Goal: Transaction & Acquisition: Purchase product/service

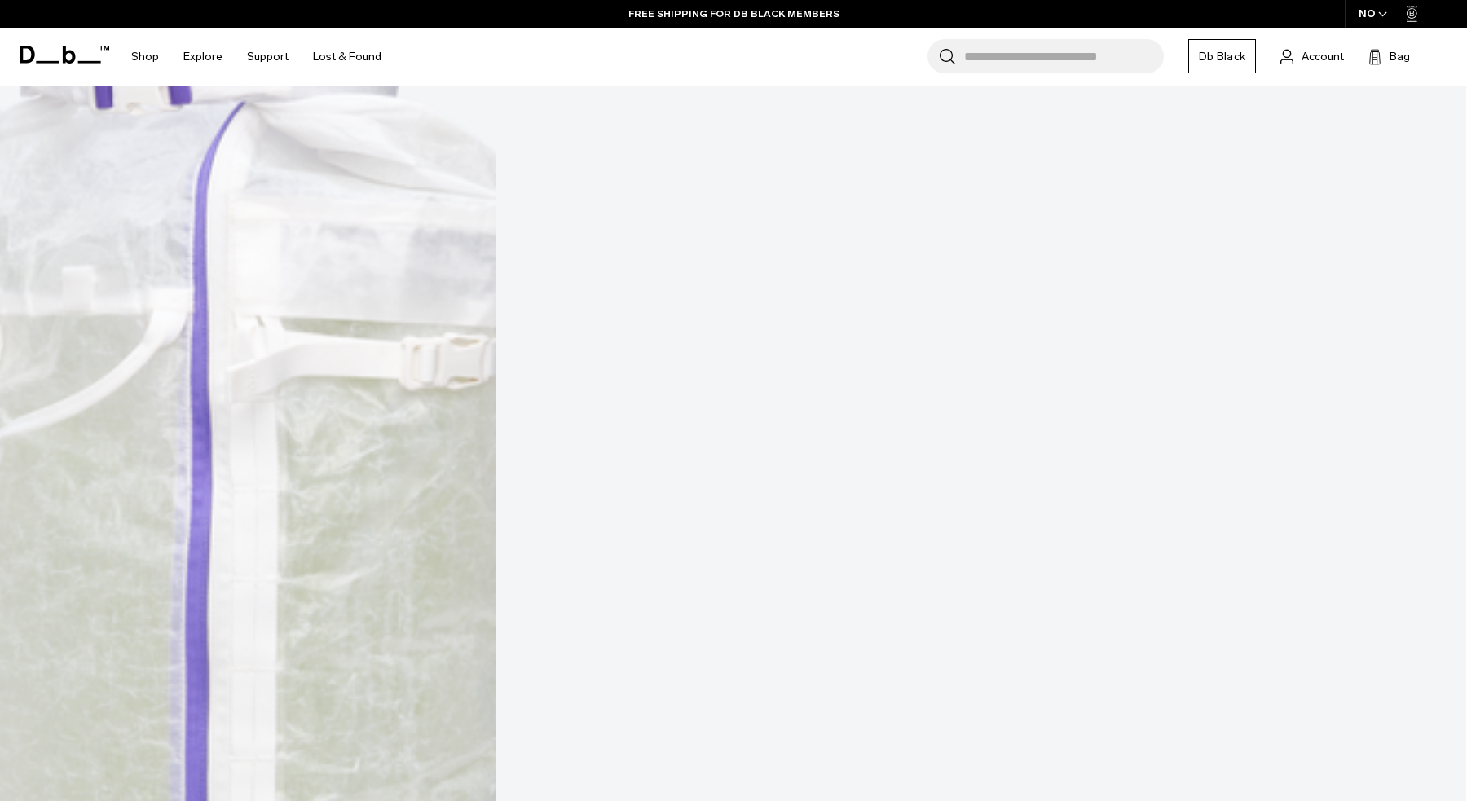
scroll to position [673, 0]
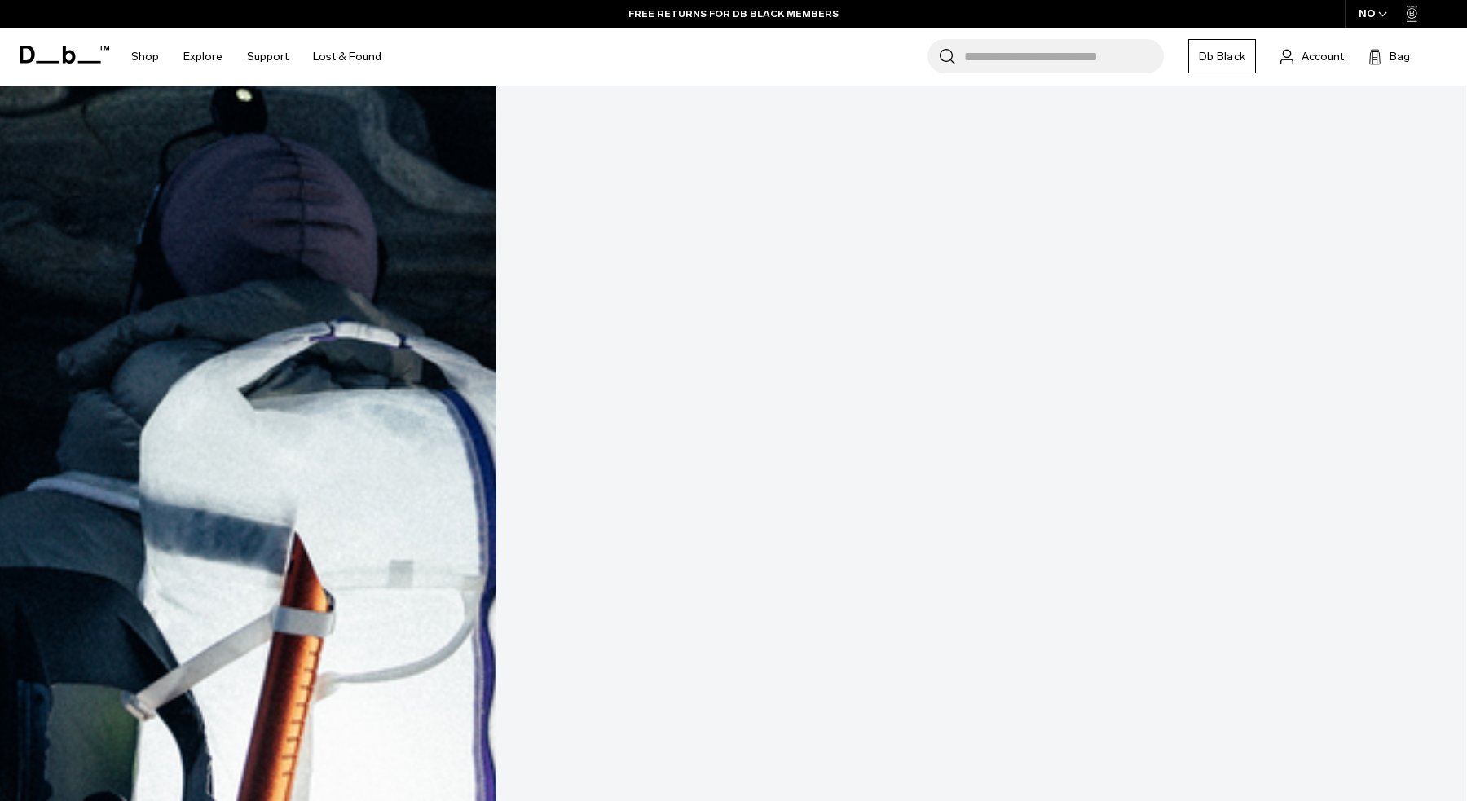
click at [268, 222] on link "Weigh Lighter Backpack 25L" at bounding box center [733, 719] width 1466 height 1629
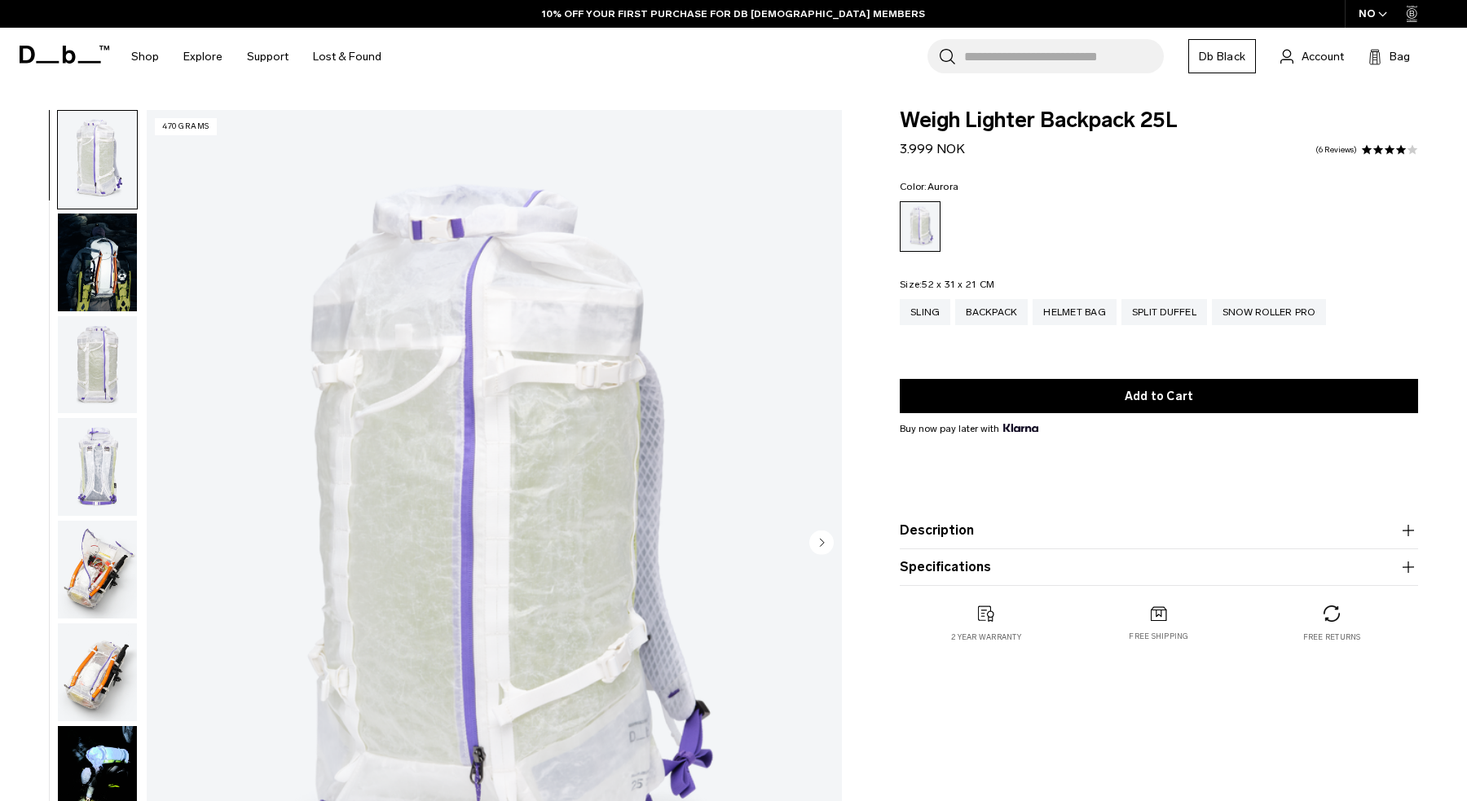
click at [86, 261] on img "button" at bounding box center [97, 262] width 79 height 98
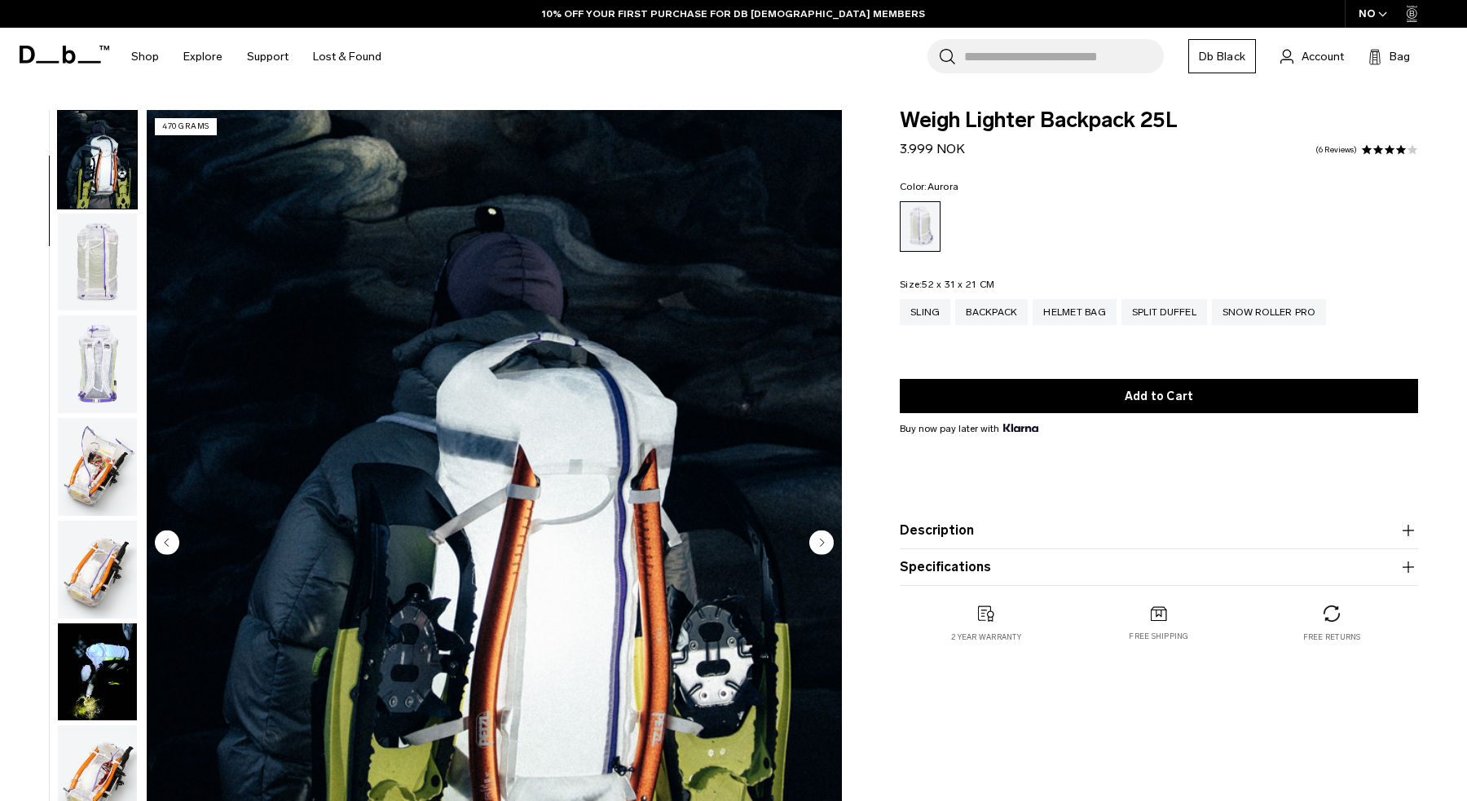
click at [89, 274] on img "button" at bounding box center [97, 262] width 79 height 98
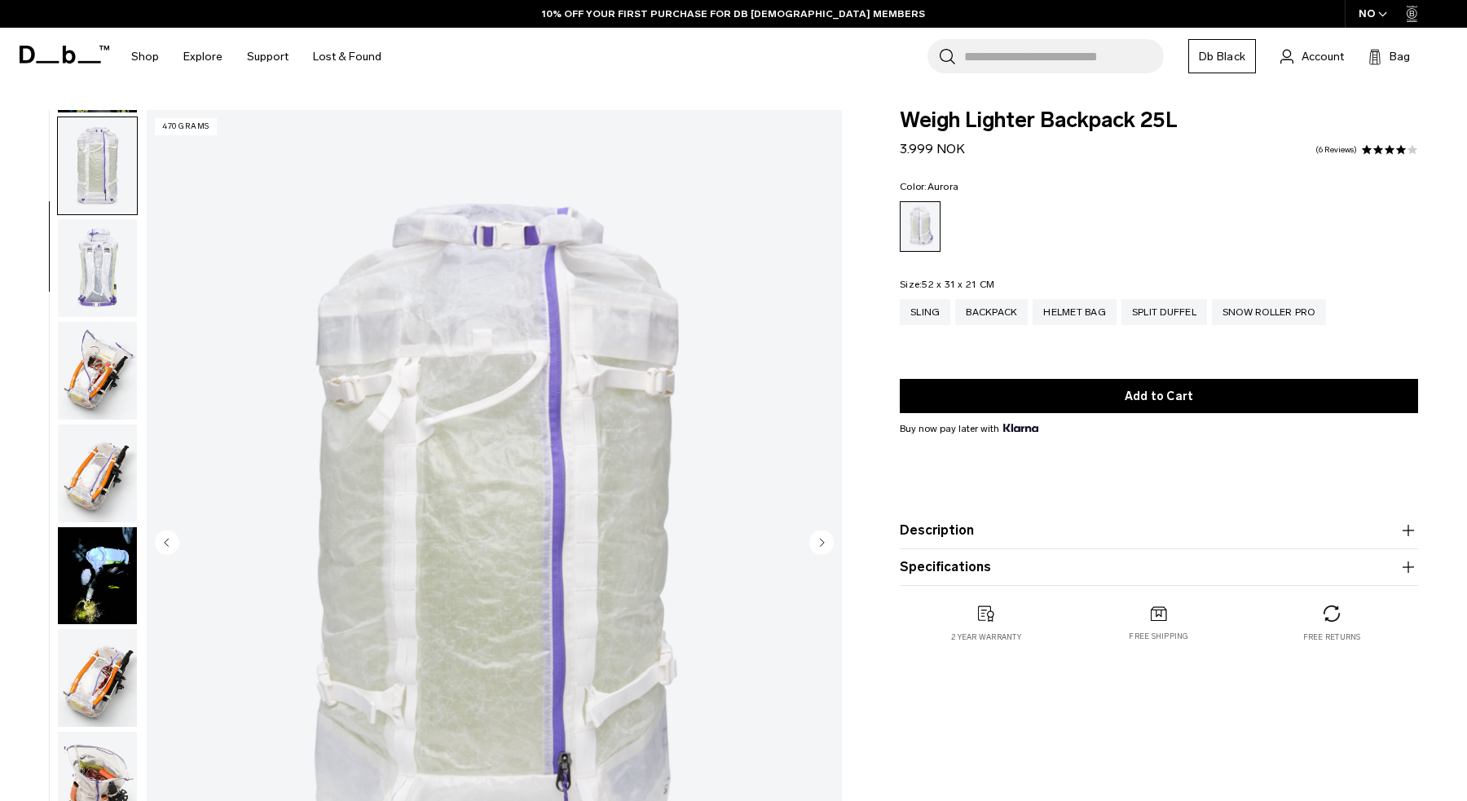
scroll to position [205, 0]
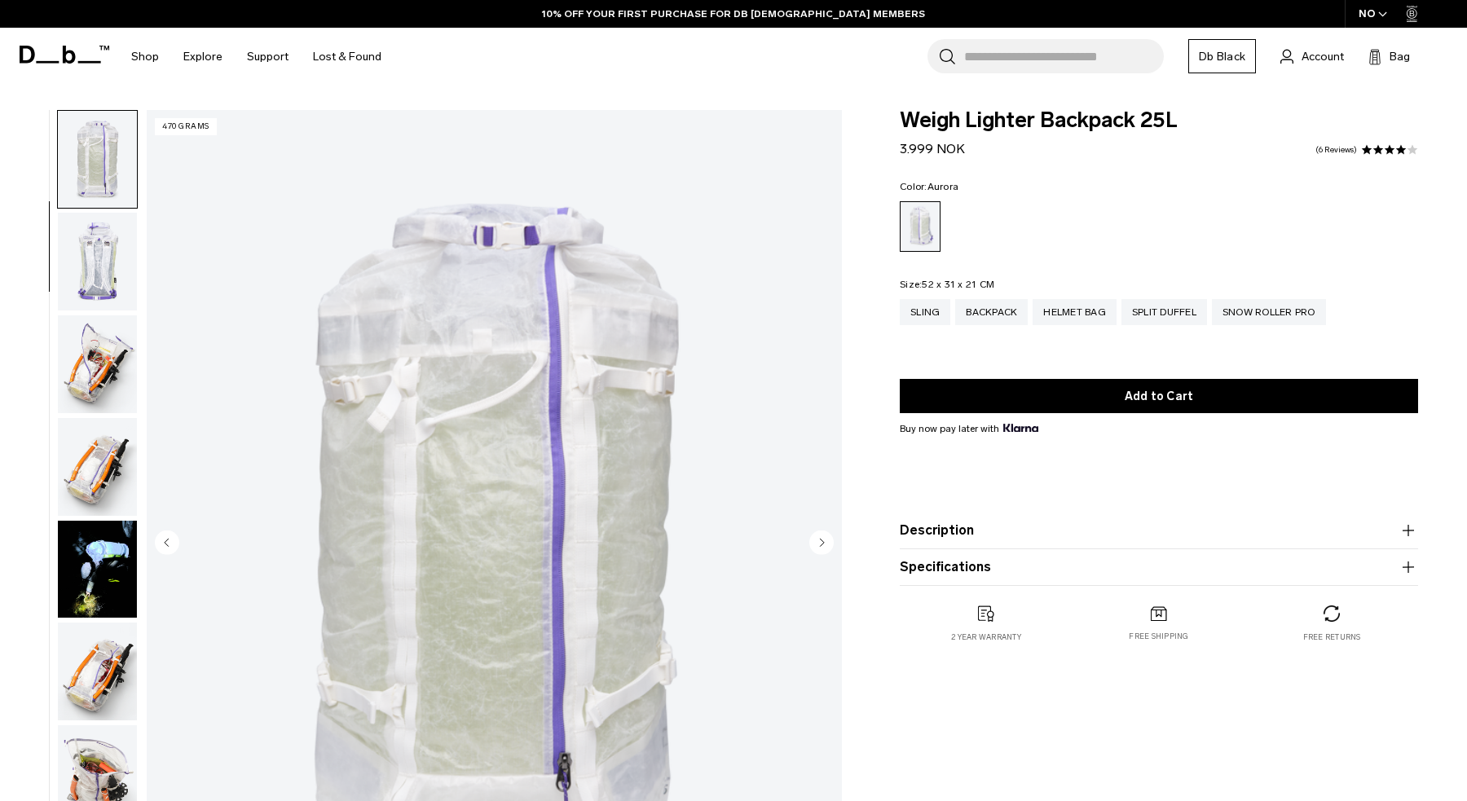
click at [101, 521] on img "button" at bounding box center [97, 570] width 79 height 98
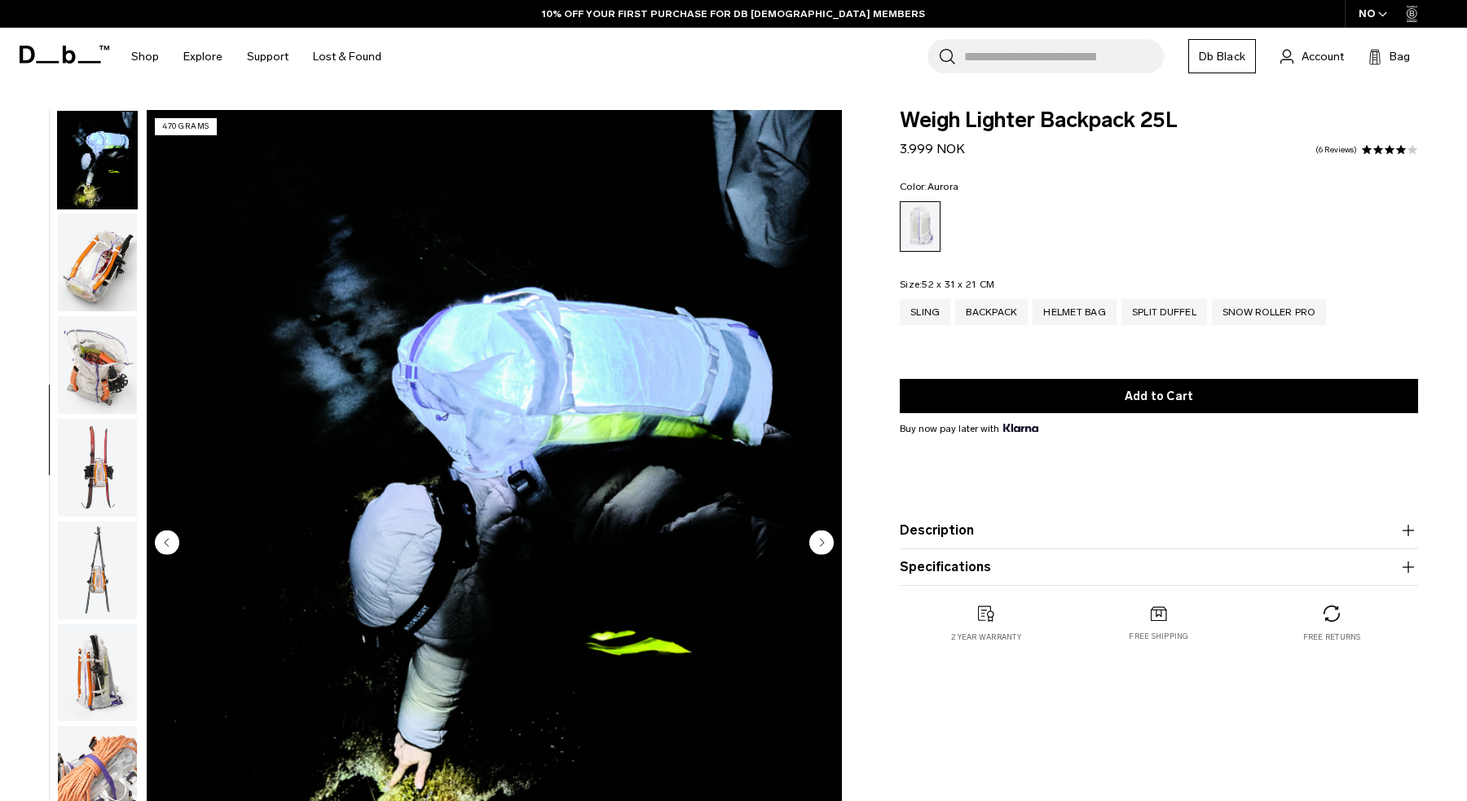
scroll to position [615, 0]
click at [98, 184] on img "button" at bounding box center [97, 160] width 79 height 98
click at [98, 292] on img "button" at bounding box center [97, 262] width 79 height 98
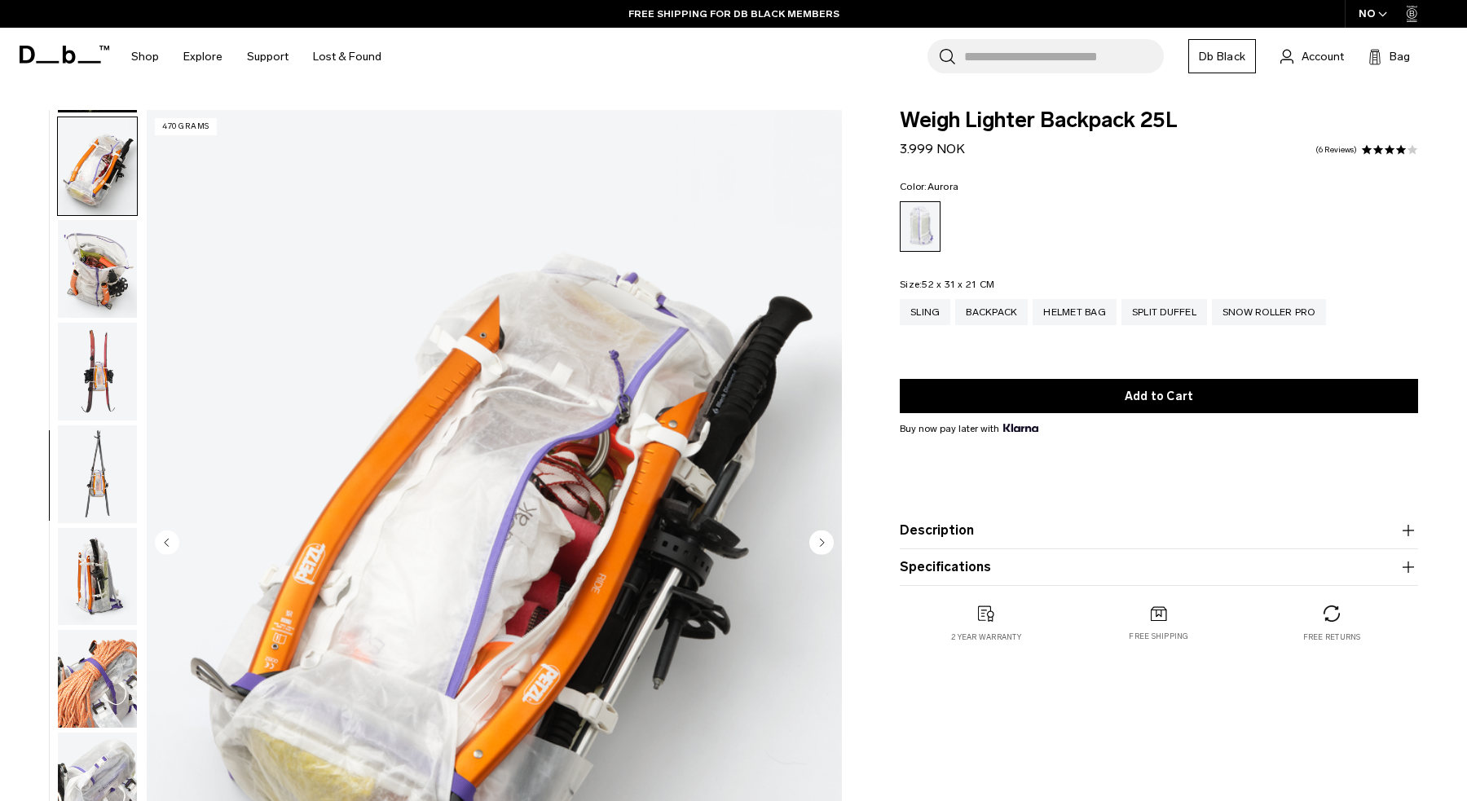
scroll to position [718, 0]
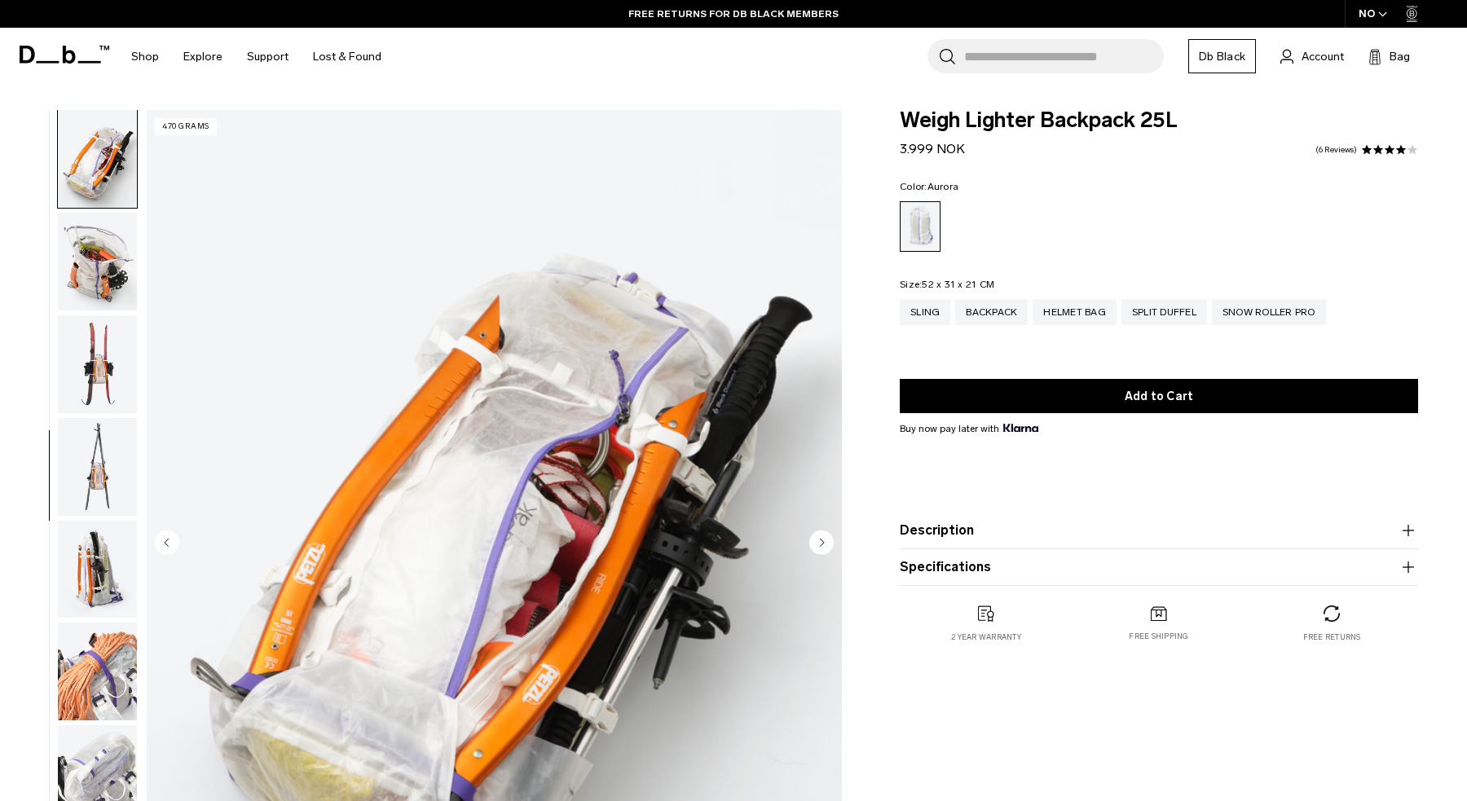
click at [945, 535] on button "Description" at bounding box center [1159, 531] width 518 height 20
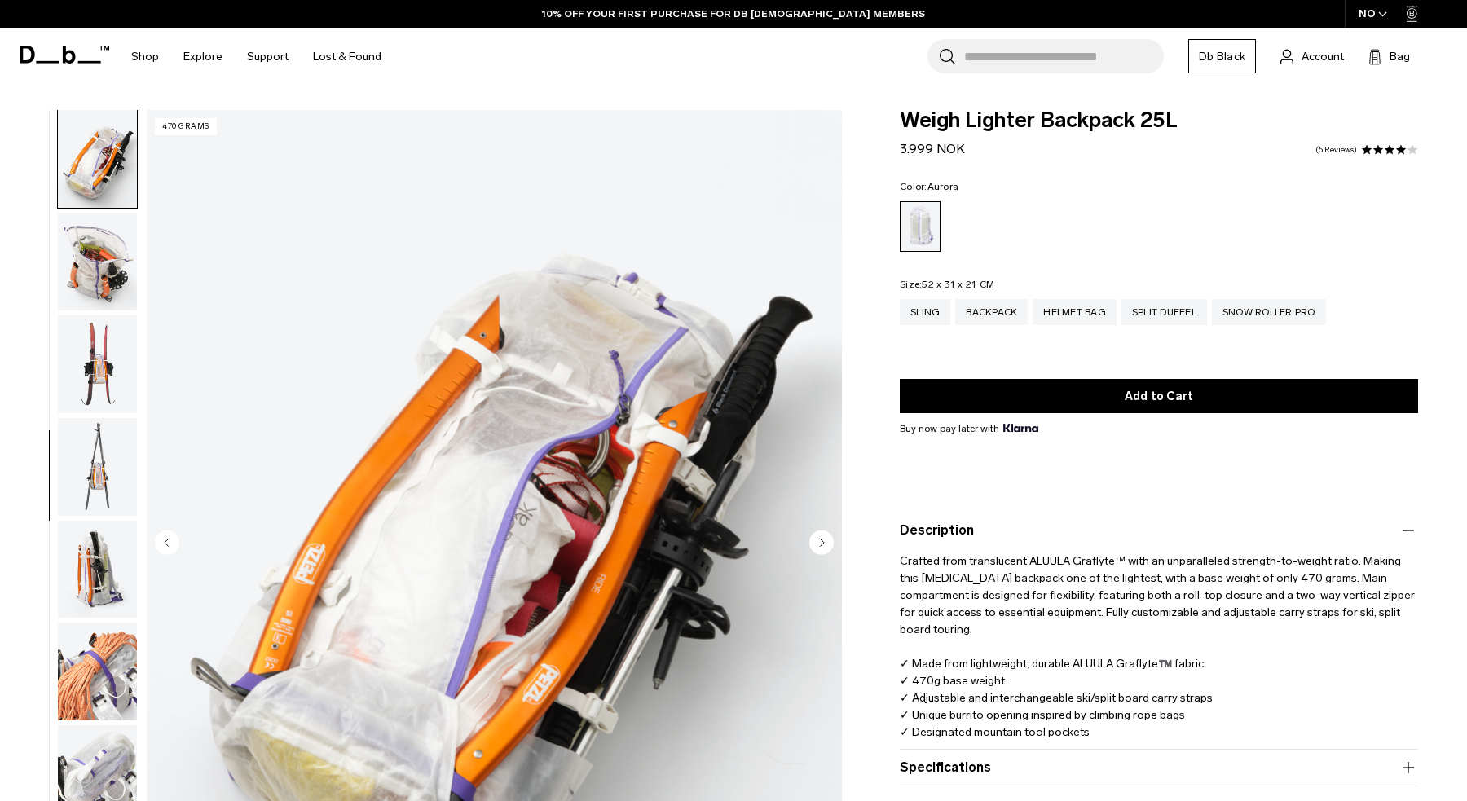
click at [96, 666] on img "button" at bounding box center [97, 672] width 79 height 98
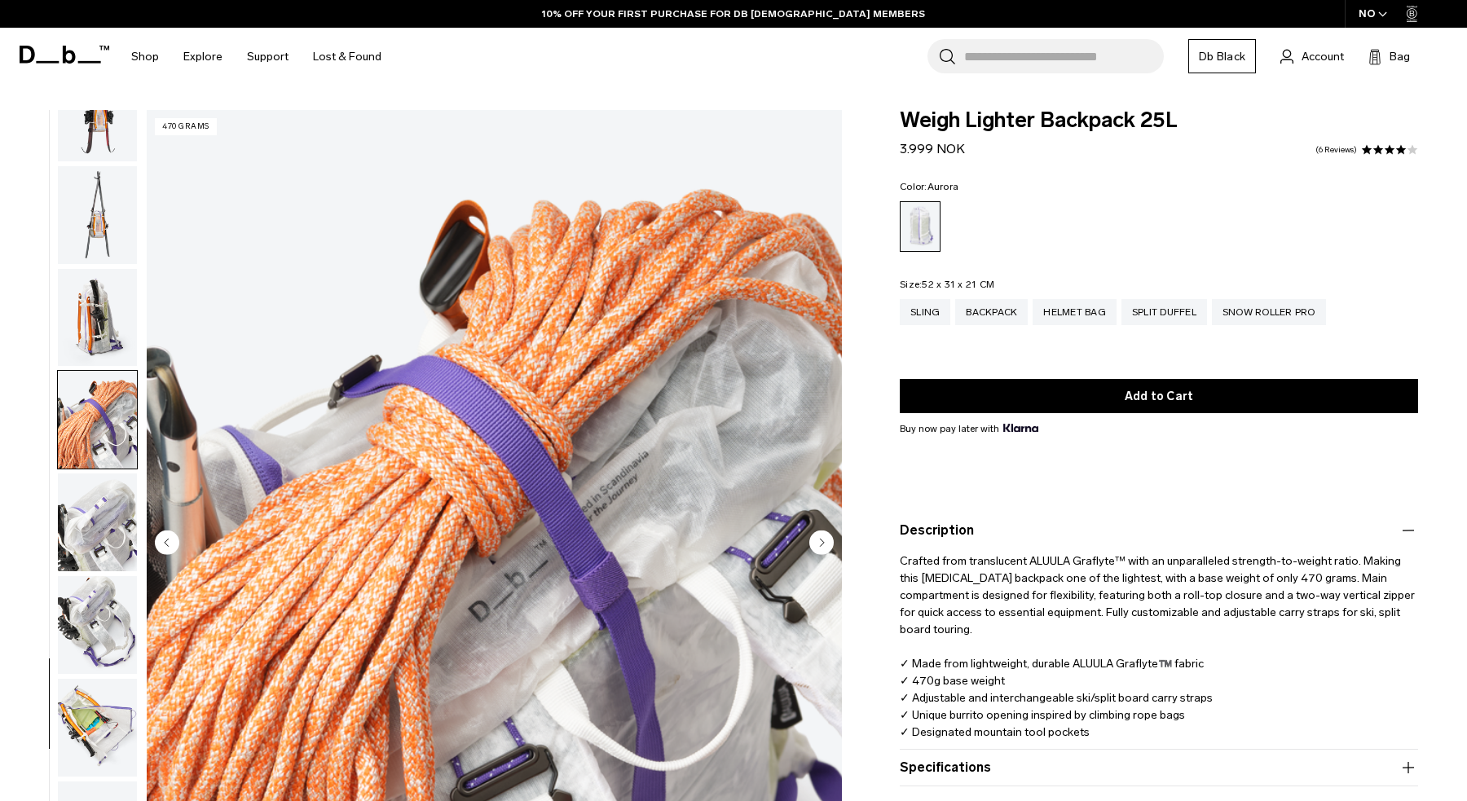
scroll to position [974, 0]
click at [90, 740] on img "button" at bounding box center [97, 724] width 79 height 98
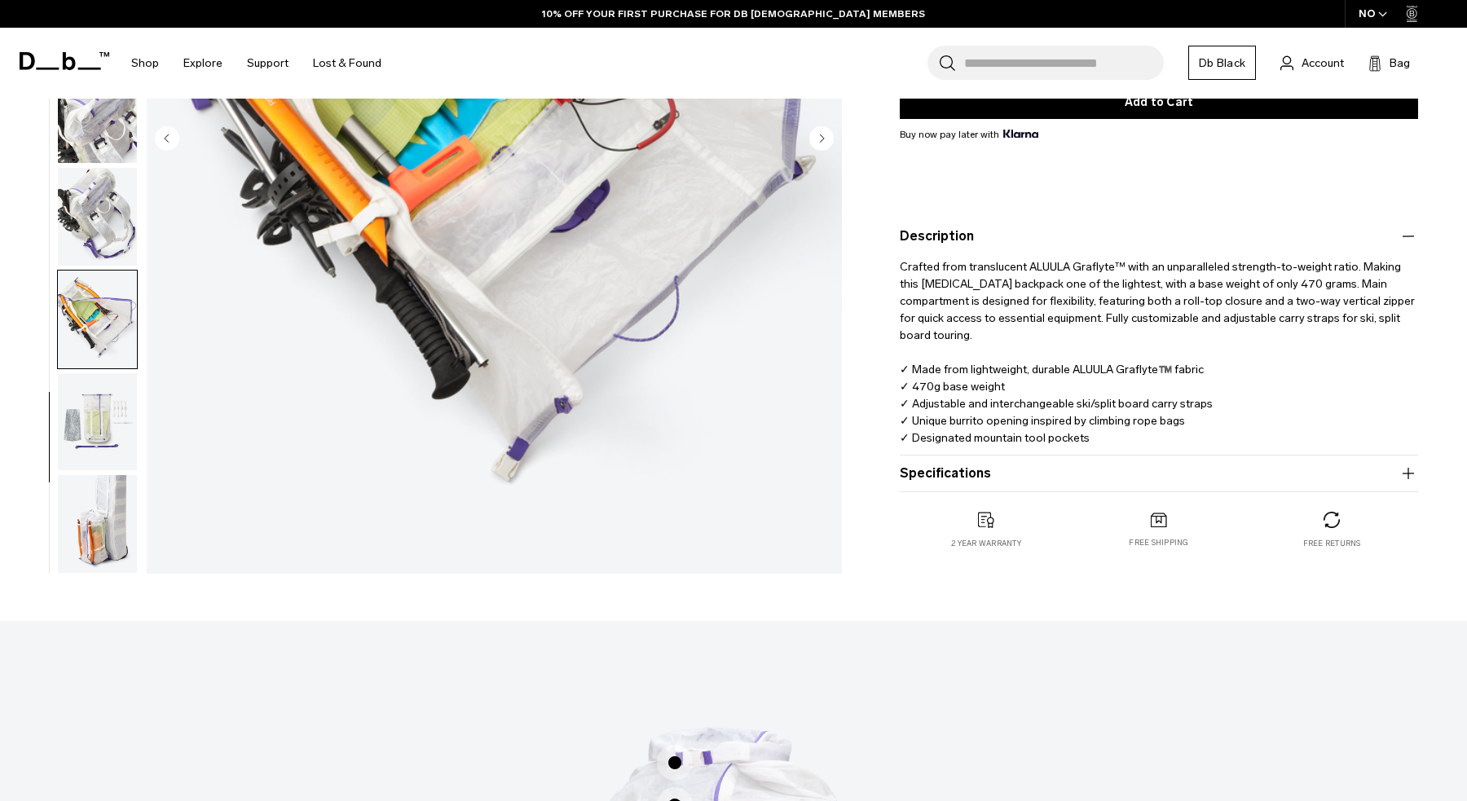
scroll to position [514, 0]
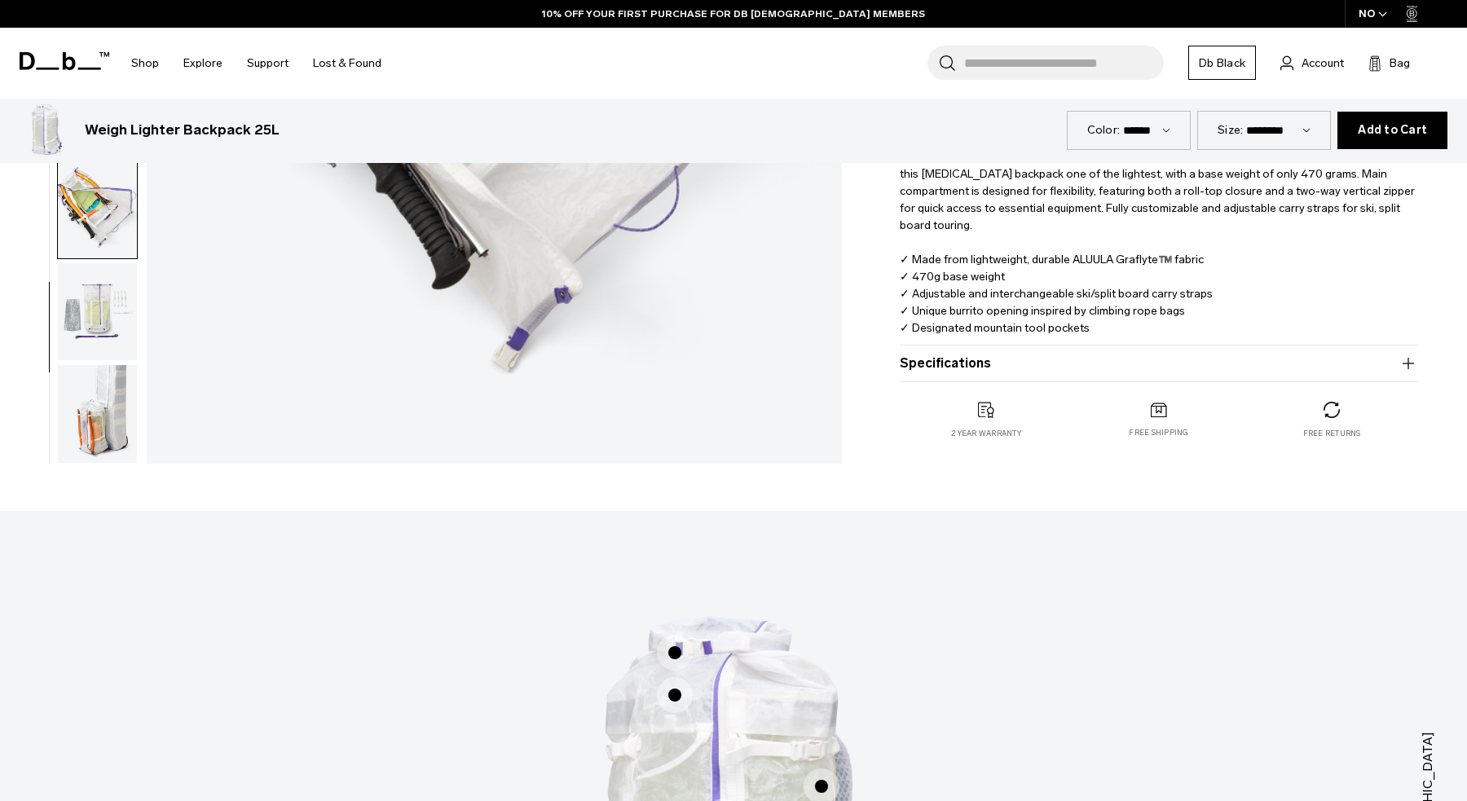
click at [81, 420] on img "button" at bounding box center [97, 414] width 79 height 98
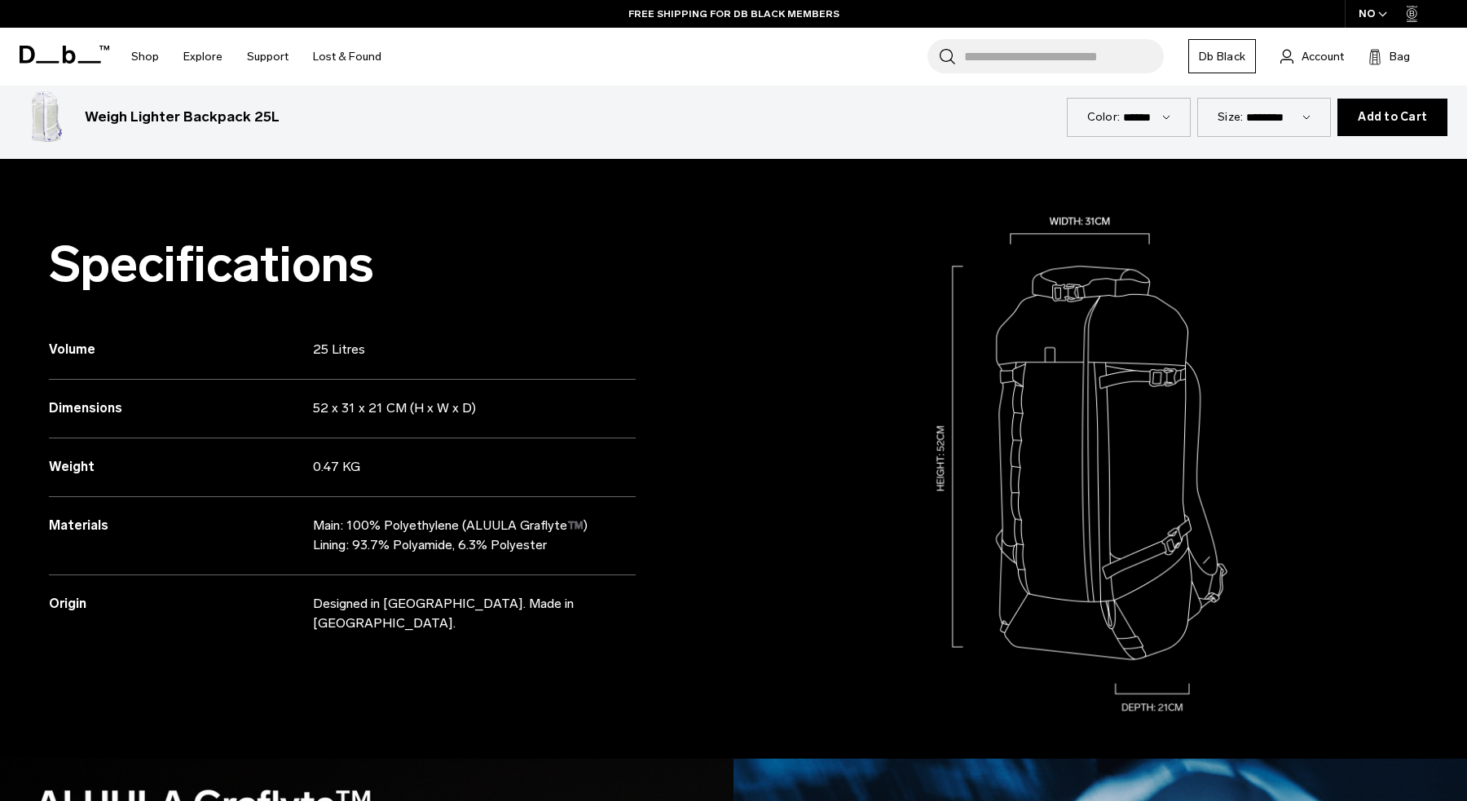
scroll to position [1630, 0]
